Goal: Find specific page/section: Find specific page/section

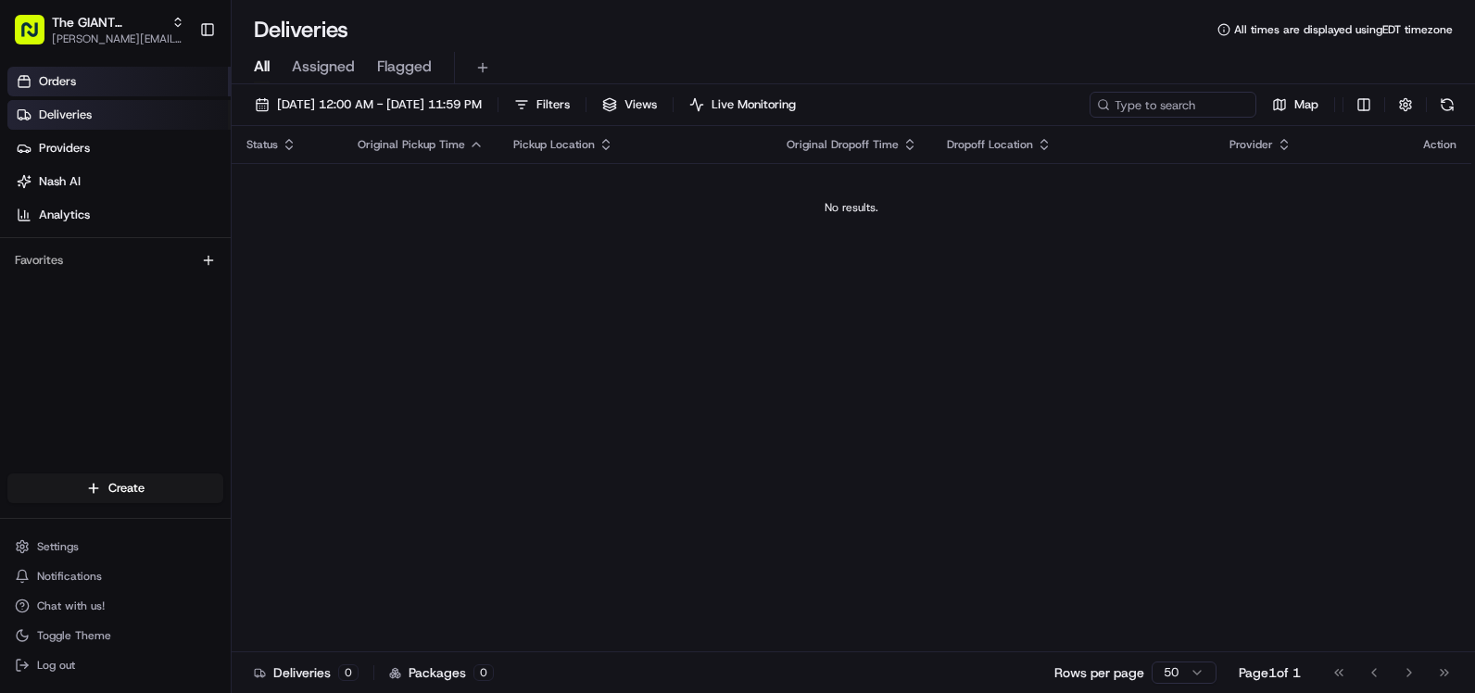
click at [79, 89] on link "Orders" at bounding box center [118, 82] width 223 height 30
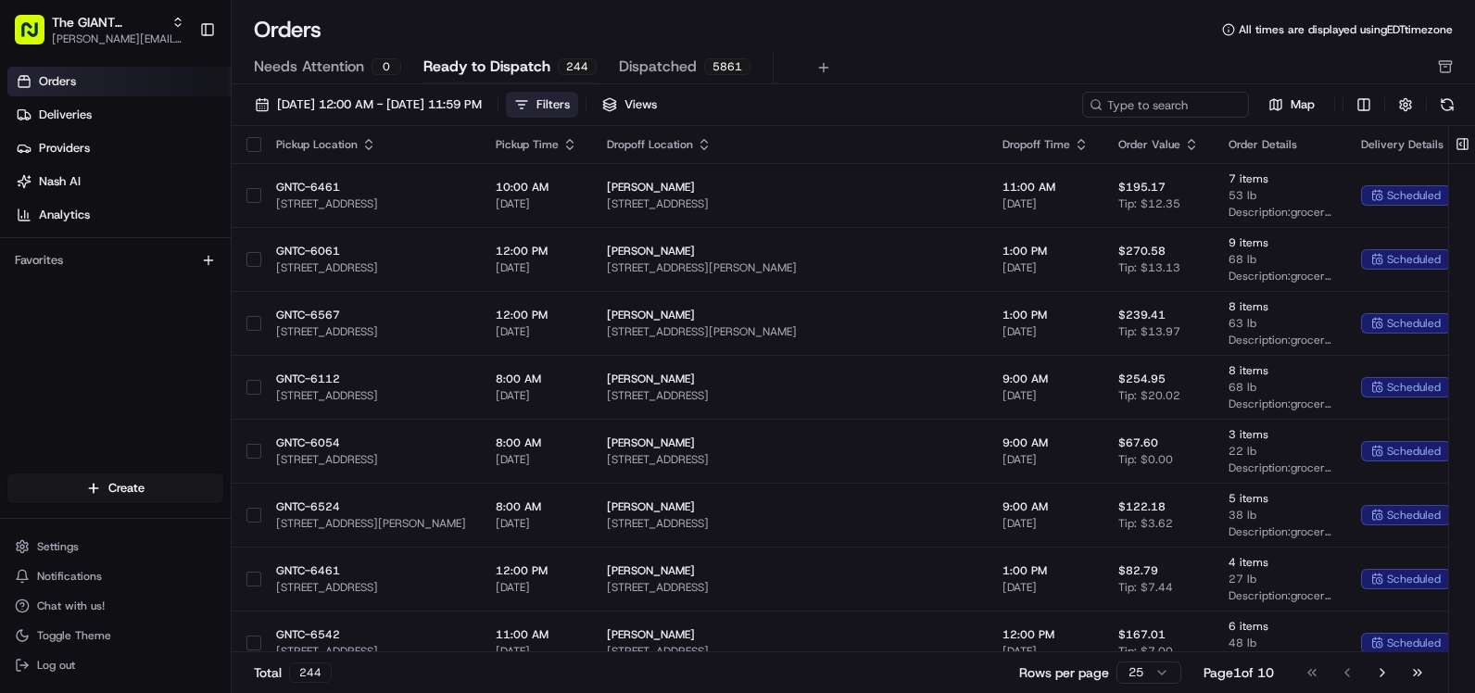
click at [578, 105] on button "Filters" at bounding box center [542, 105] width 72 height 26
click at [570, 104] on div "Filters" at bounding box center [553, 104] width 33 height 17
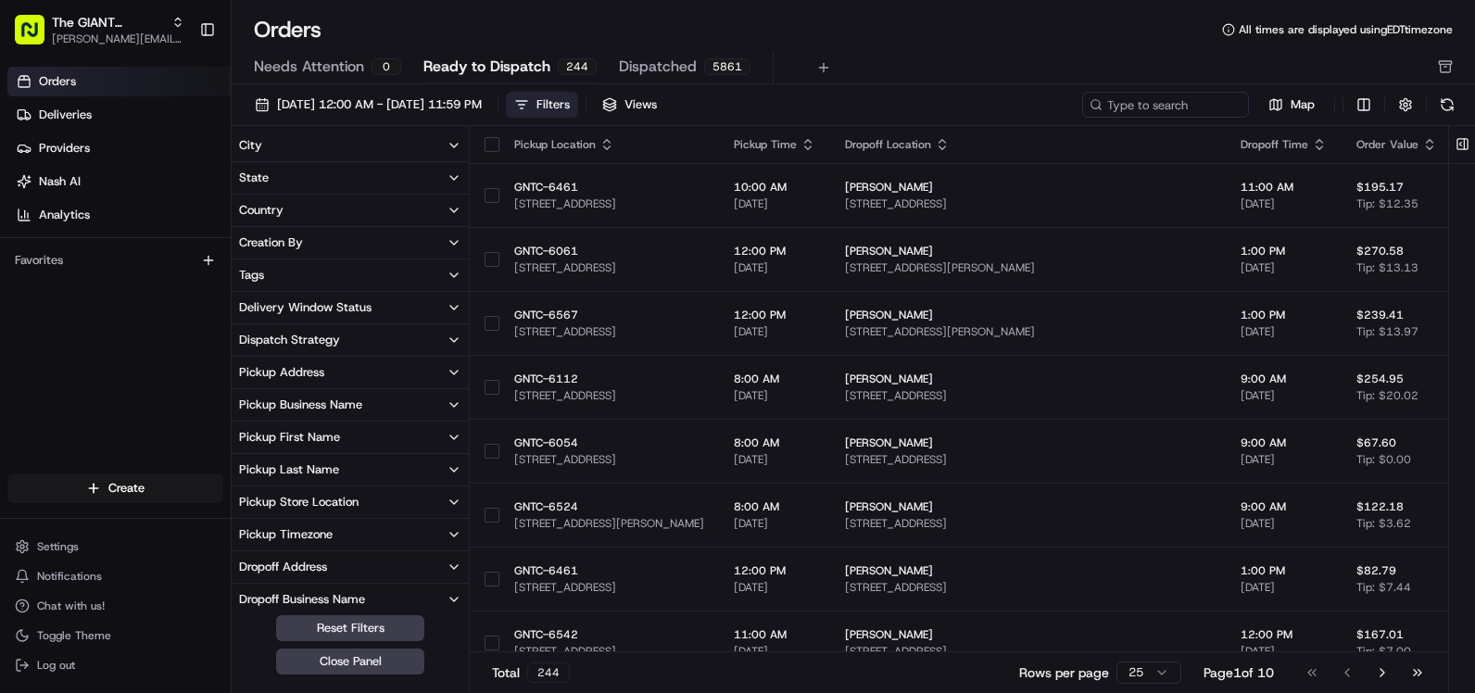
click at [304, 506] on div "Pickup Store Location" at bounding box center [299, 502] width 120 height 17
click at [297, 537] on input at bounding box center [362, 535] width 208 height 26
click at [313, 555] on label "GNTC-6045" at bounding box center [290, 553] width 64 height 15
click at [250, 555] on button "GNTC-6045" at bounding box center [242, 553] width 15 height 15
